Goal: Information Seeking & Learning: Learn about a topic

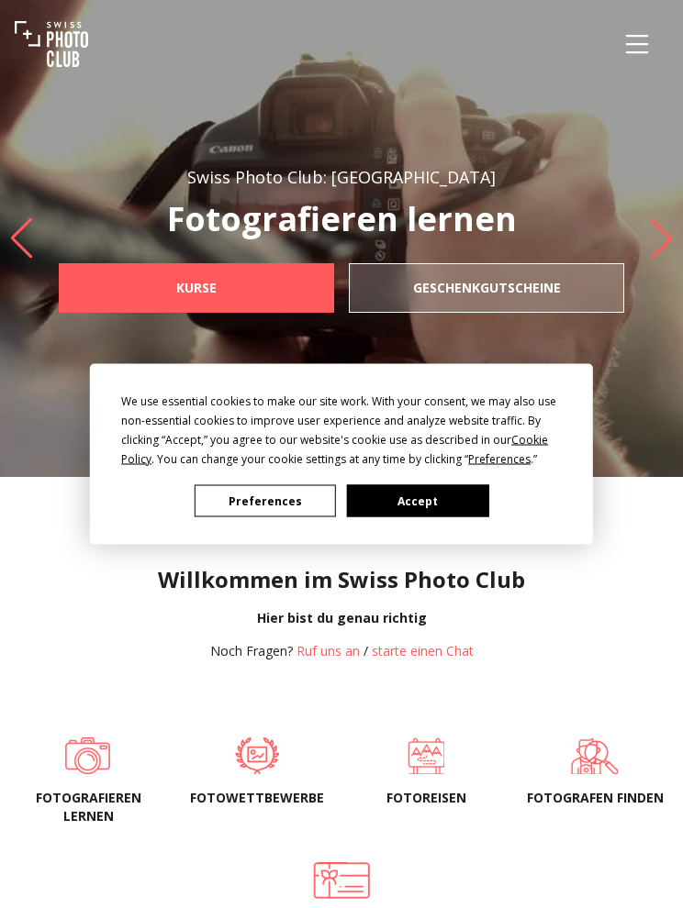
click at [445, 494] on button "Accept" at bounding box center [417, 501] width 141 height 32
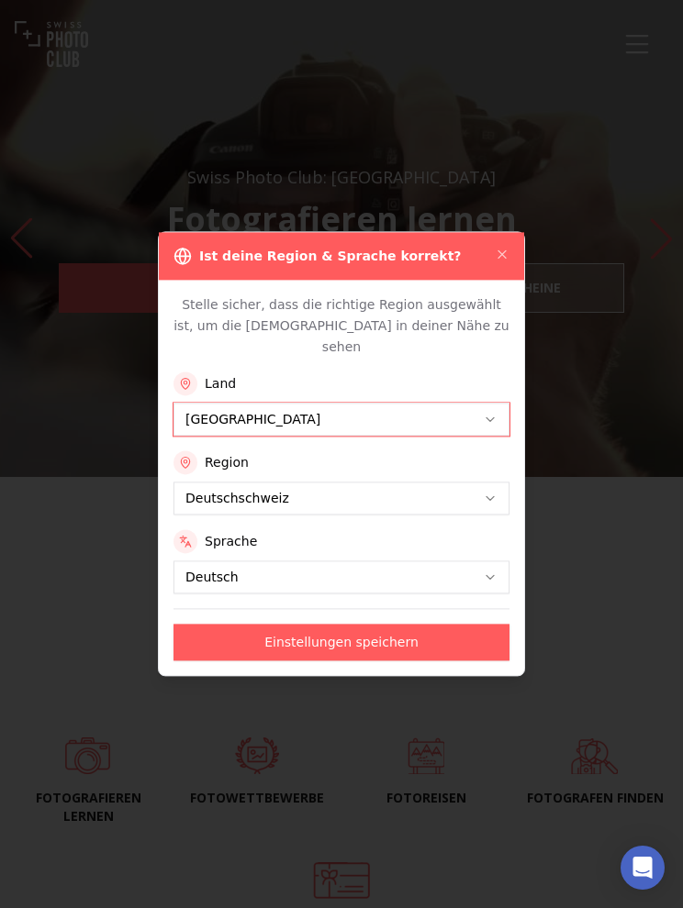
click at [465, 584] on div "Stelle sicher, dass die richtige Region ausgewählt ist, um die Kurse in deiner …" at bounding box center [341, 477] width 365 height 395
click at [416, 626] on button "Einstellungen speichern" at bounding box center [341, 643] width 336 height 37
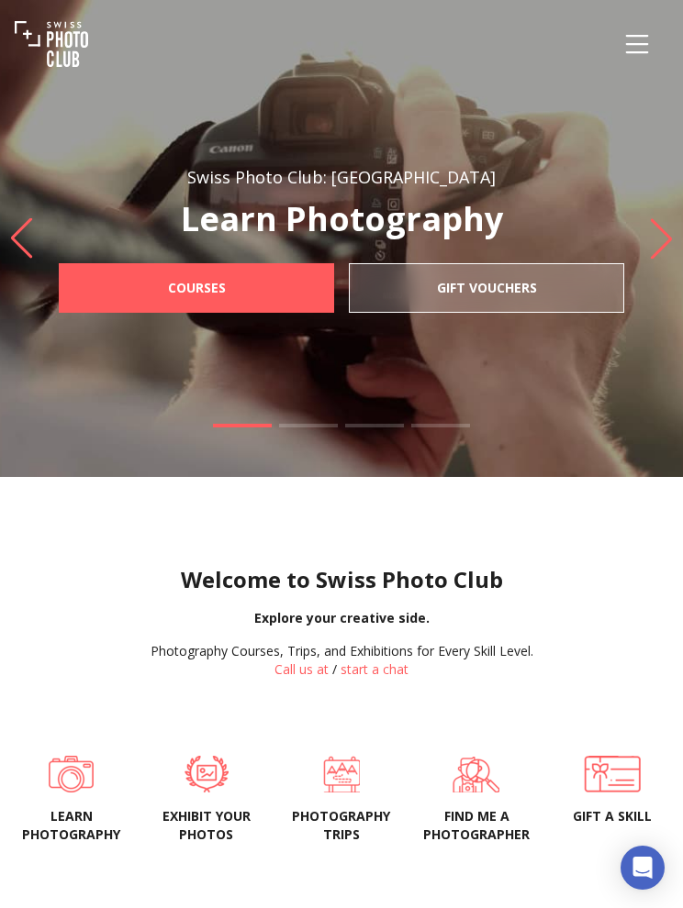
click at [305, 668] on link "Call us at" at bounding box center [301, 669] width 54 height 17
click at [630, 48] on icon "Menu" at bounding box center [636, 44] width 33 height 33
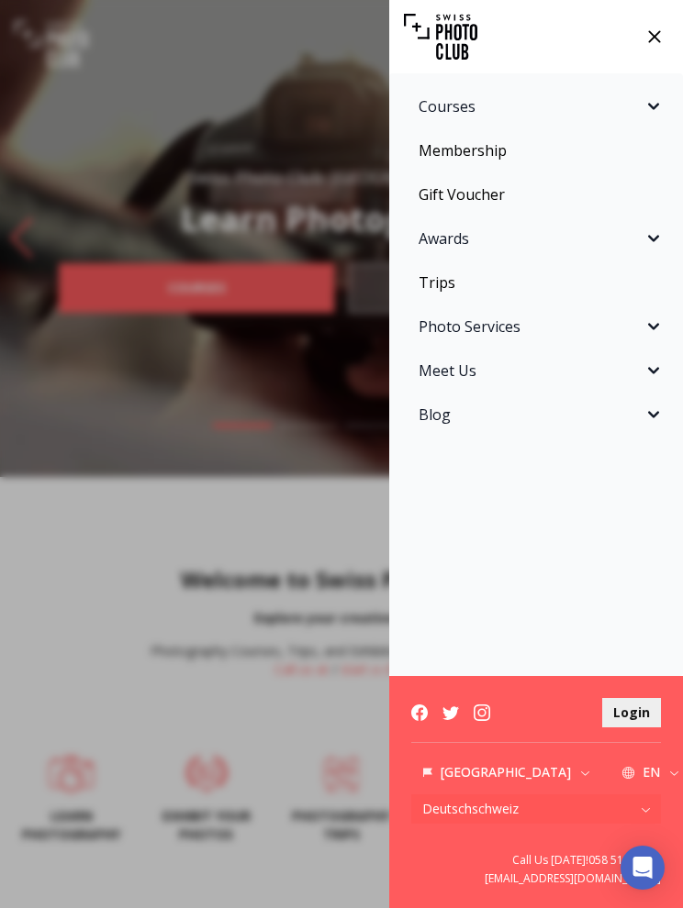
click at [437, 103] on span "Courses" at bounding box center [530, 106] width 224 height 22
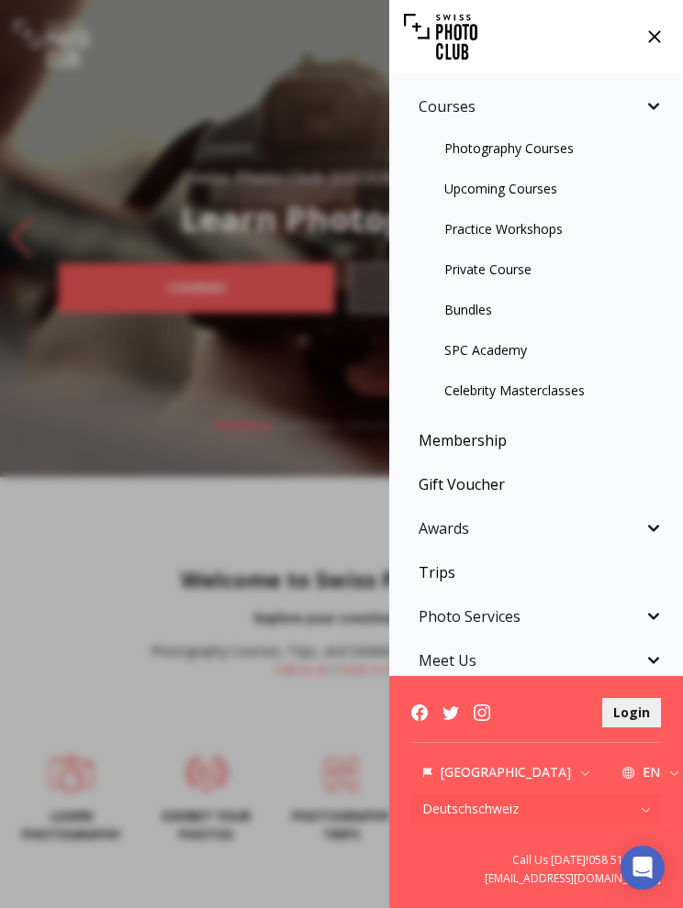
click at [502, 161] on link "Photography Courses" at bounding box center [536, 148] width 272 height 33
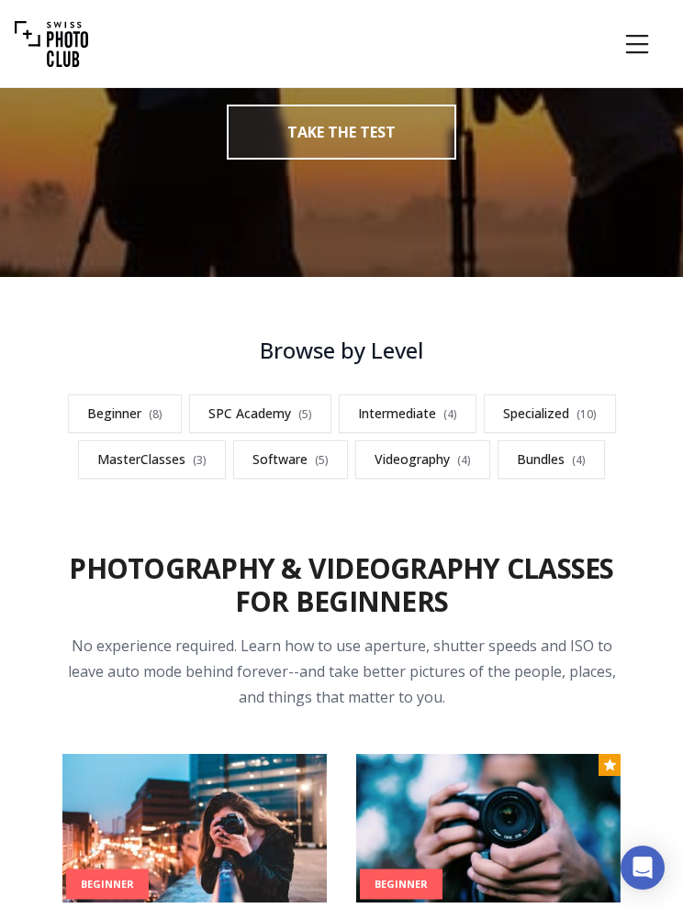
scroll to position [291, 0]
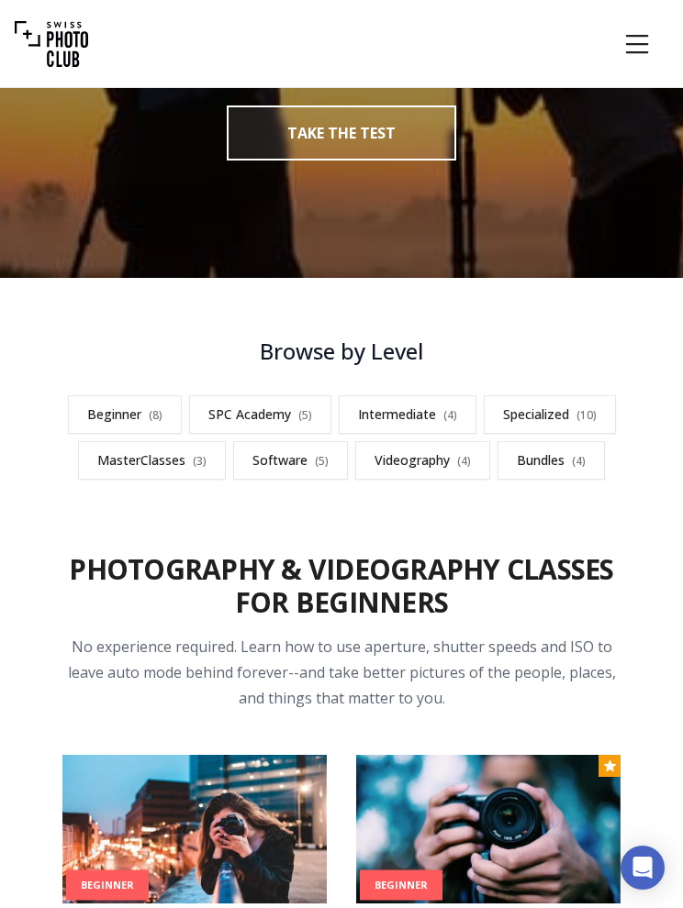
click at [410, 406] on link "Intermediate ( 4 )" at bounding box center [408, 414] width 138 height 39
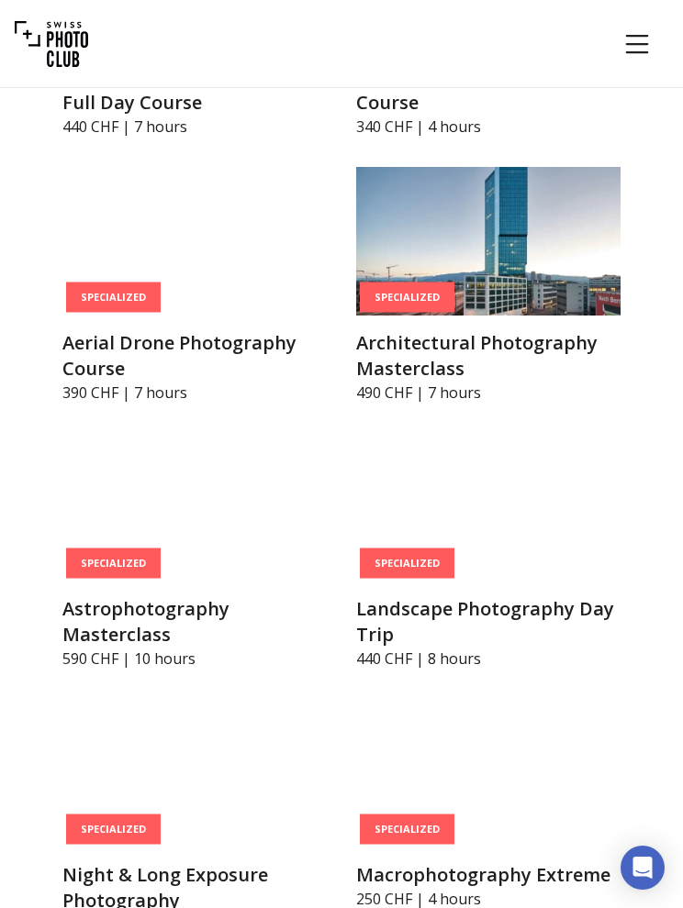
scroll to position [4487, 0]
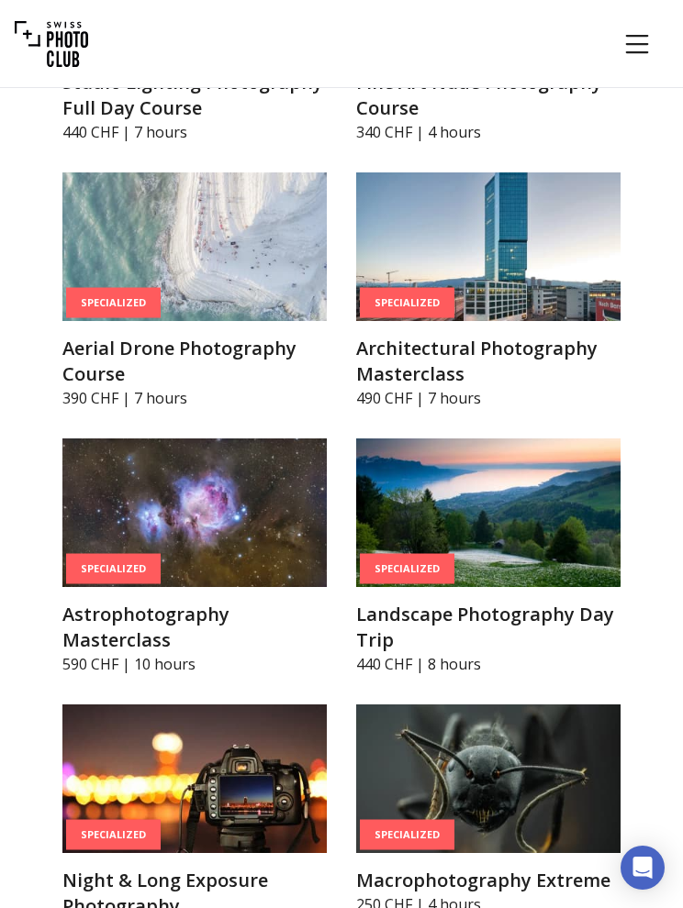
click at [578, 545] on img at bounding box center [488, 513] width 264 height 149
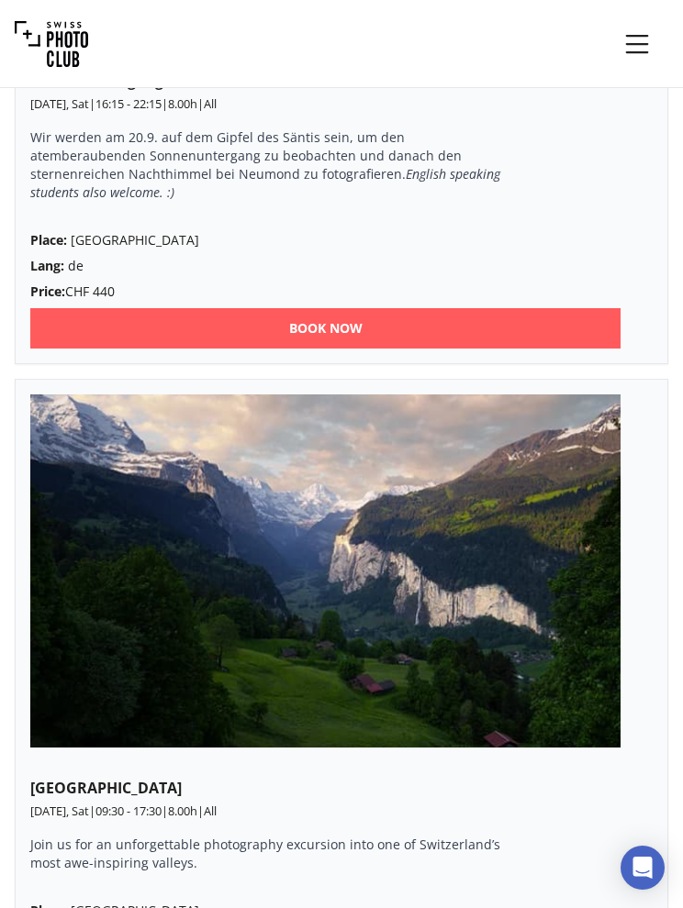
scroll to position [2170, 0]
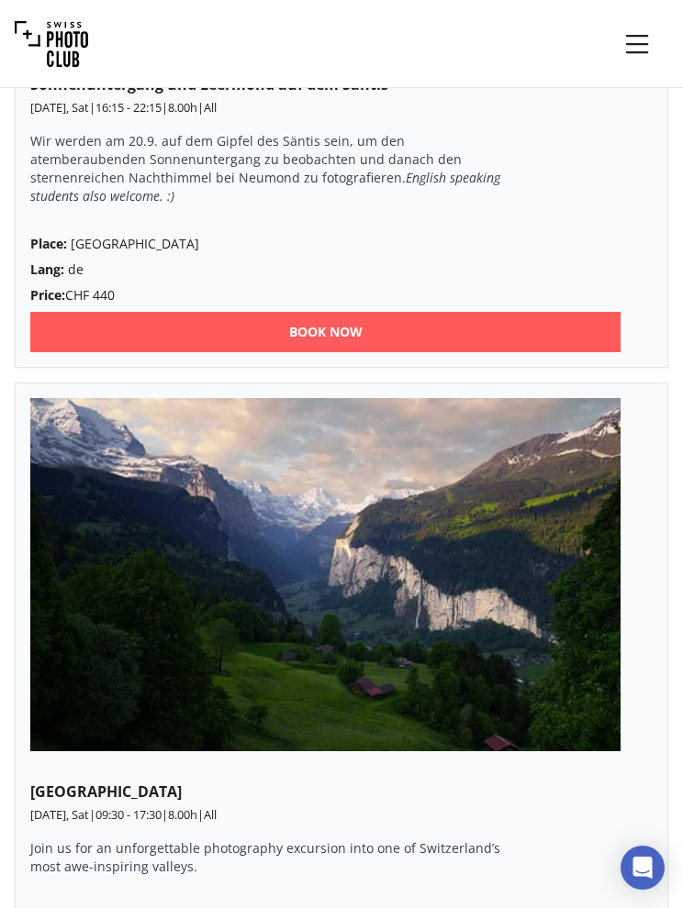
click at [629, 32] on icon "Menu" at bounding box center [636, 44] width 33 height 33
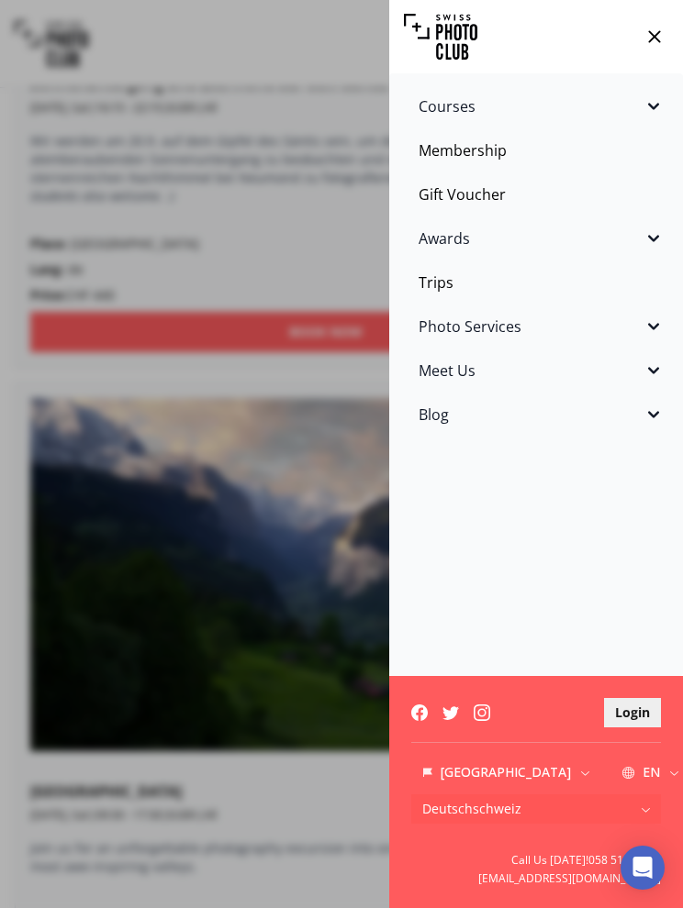
click at [456, 157] on link "Membership" at bounding box center [536, 150] width 272 height 37
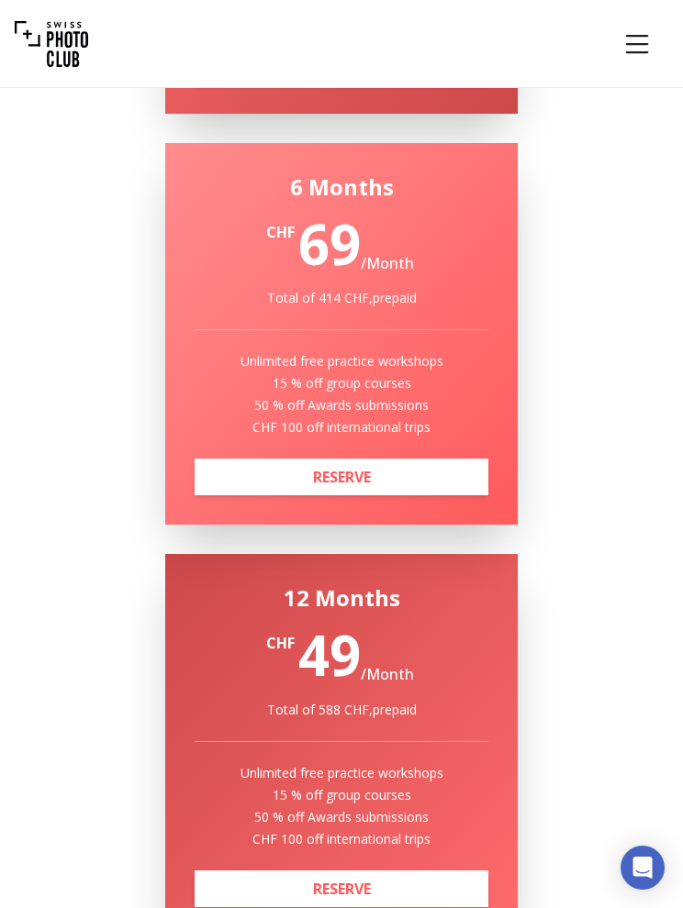
scroll to position [753, 0]
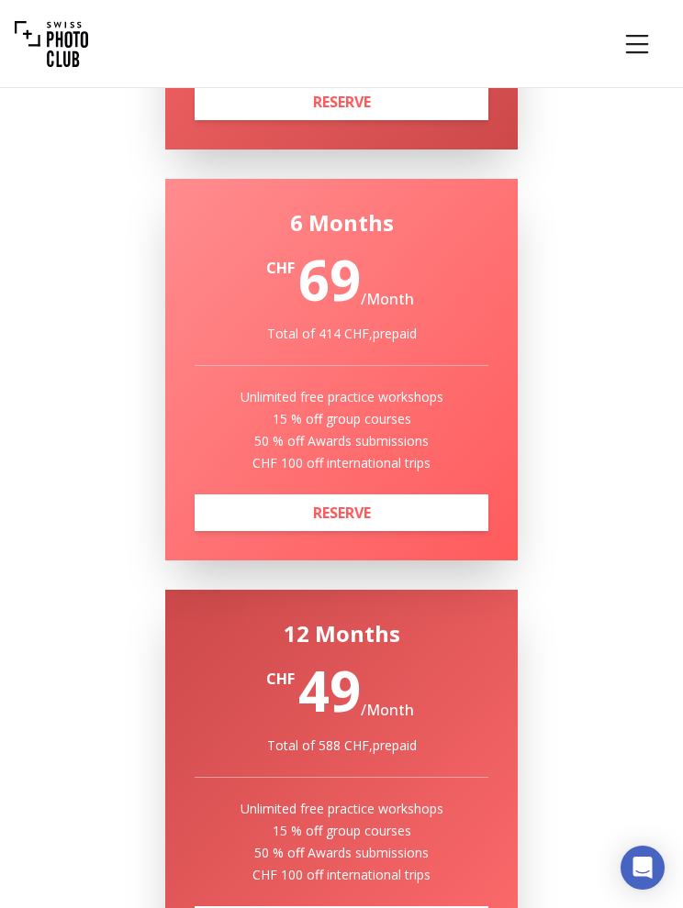
click at [623, 51] on icon "Menu" at bounding box center [636, 44] width 33 height 33
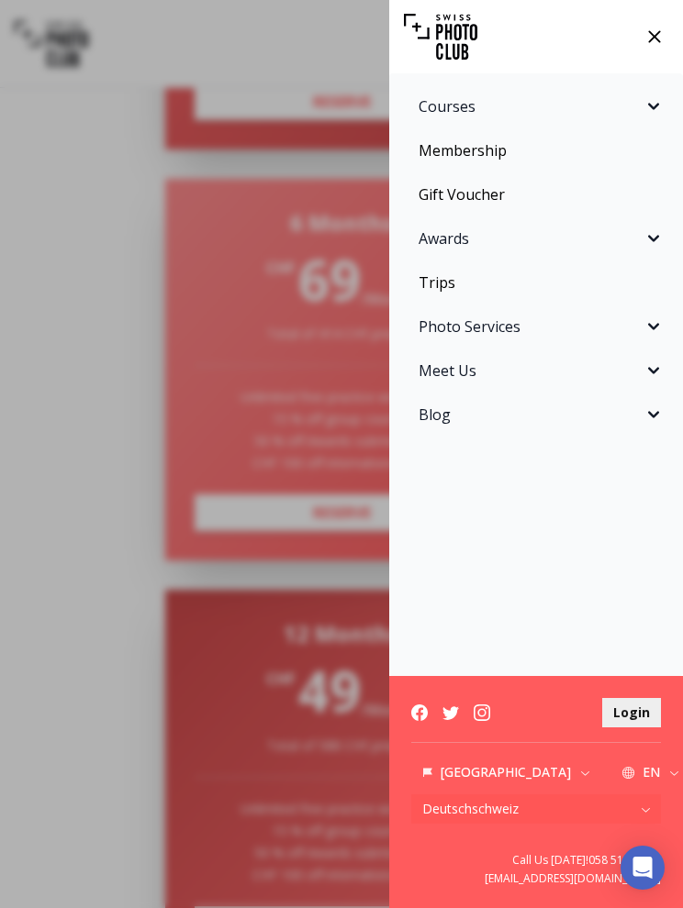
click at [454, 108] on span "Courses" at bounding box center [530, 106] width 224 height 22
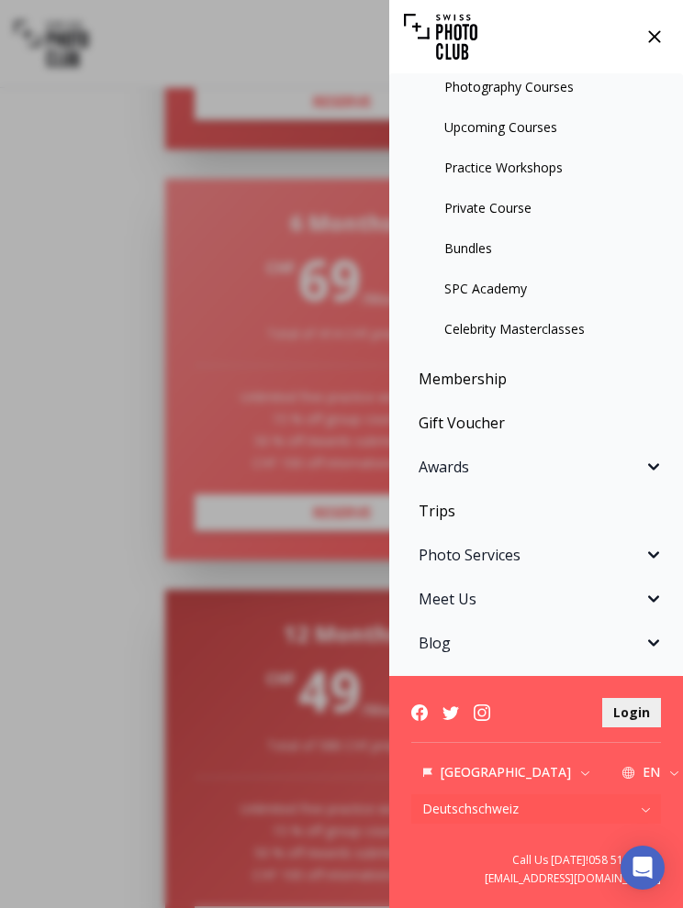
scroll to position [61, 0]
click at [441, 516] on link "Trips" at bounding box center [536, 511] width 272 height 37
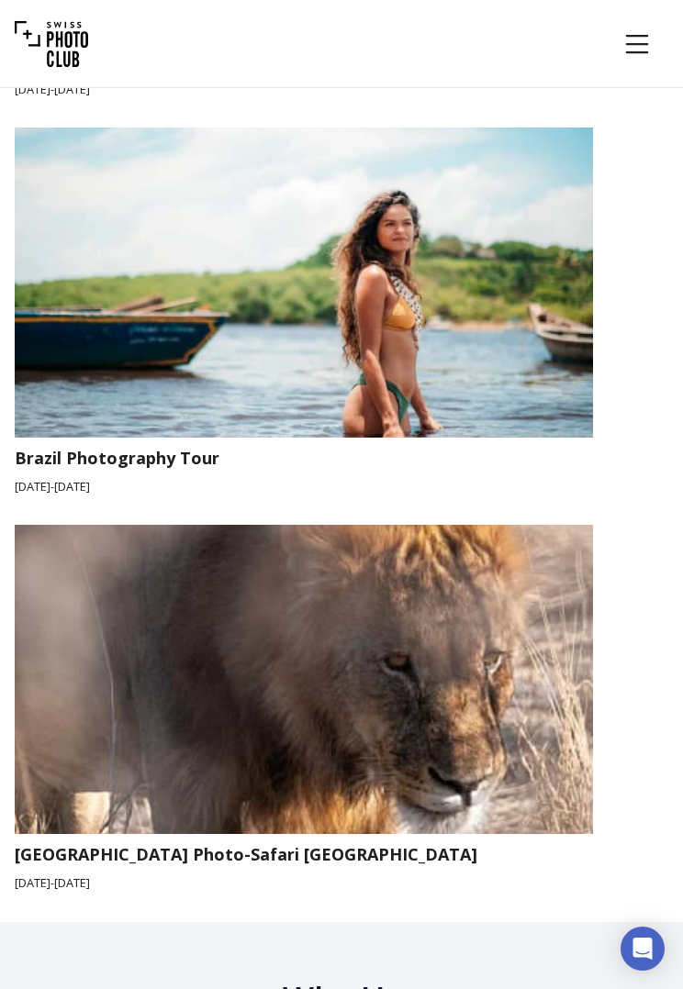
scroll to position [6850, 0]
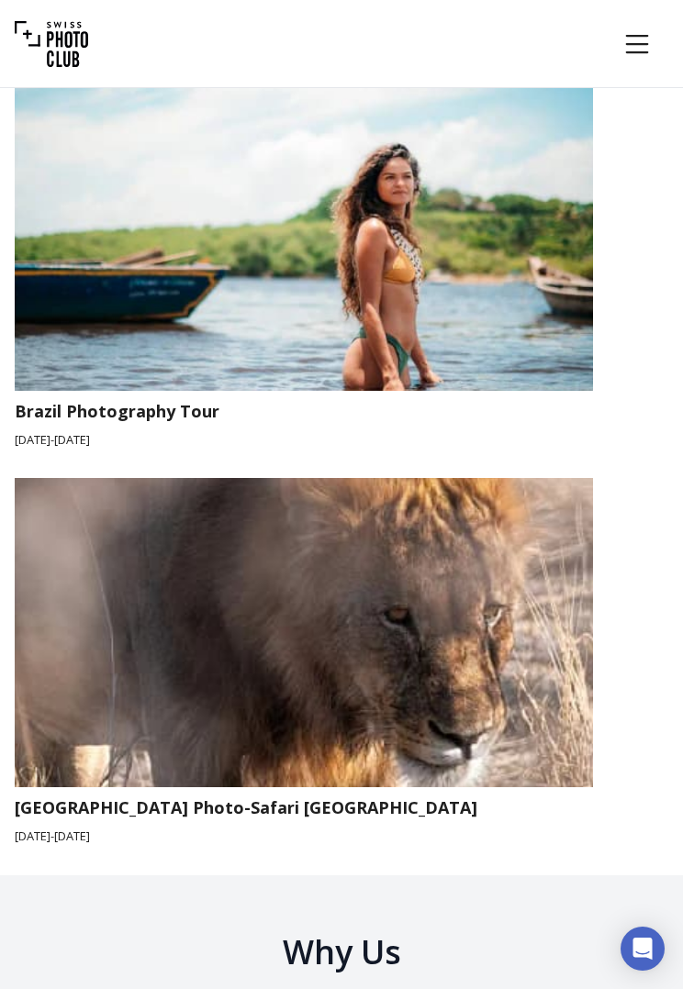
click at [494, 648] on img at bounding box center [290, 632] width 606 height 340
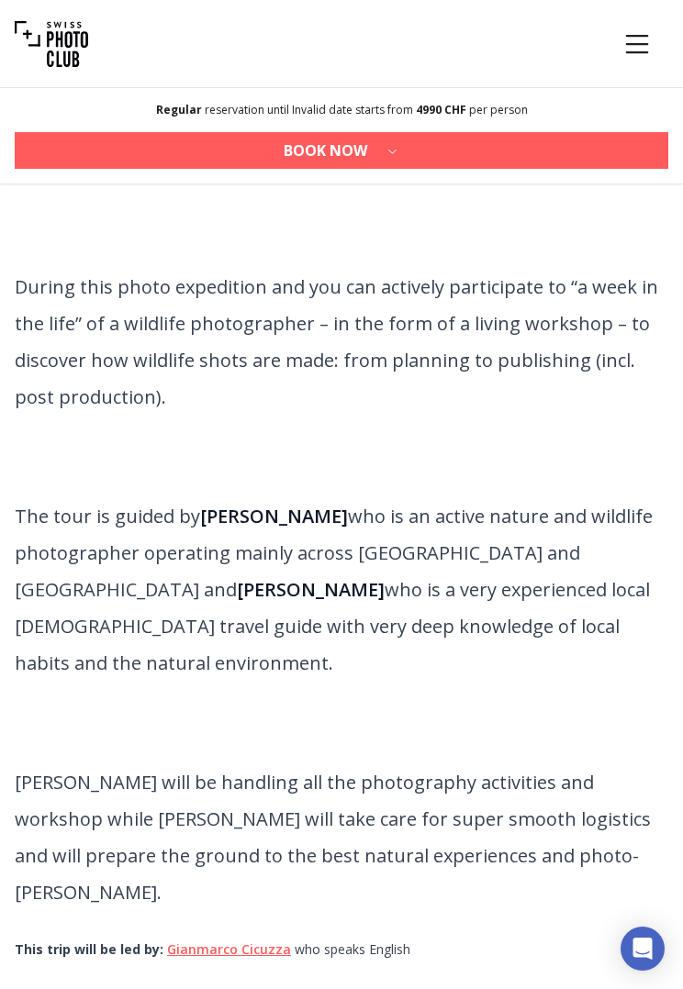
scroll to position [763, 0]
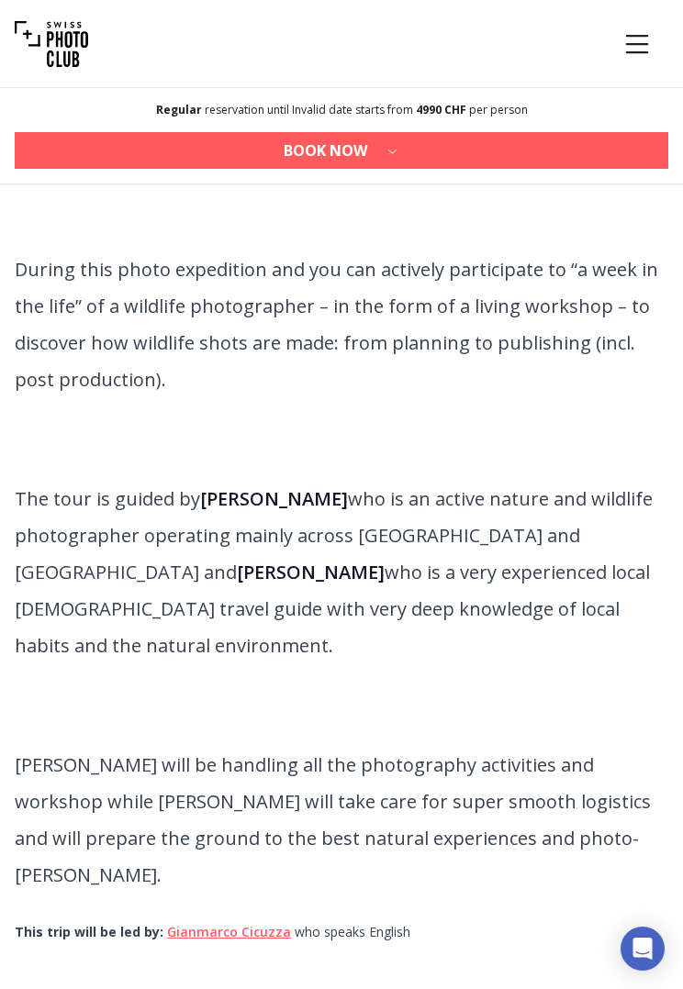
click at [384, 560] on strong "[PERSON_NAME]" at bounding box center [311, 572] width 148 height 25
click at [224, 907] on link "[PERSON_NAME]" at bounding box center [229, 931] width 124 height 17
